Goal: Navigation & Orientation: Find specific page/section

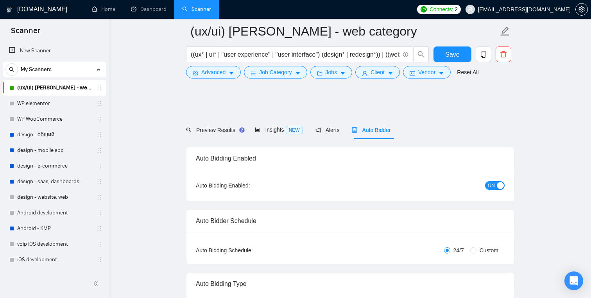
scroll to position [1757, 0]
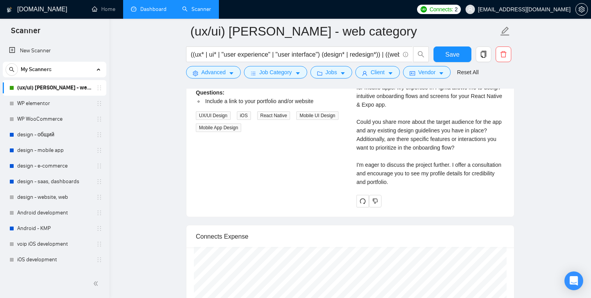
click at [154, 13] on link "Dashboard" at bounding box center [149, 9] width 36 height 7
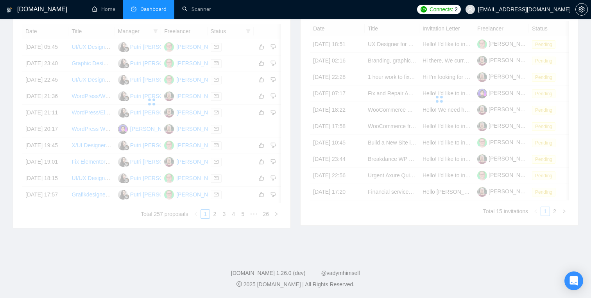
scroll to position [300, 0]
